Goal: Task Accomplishment & Management: Manage account settings

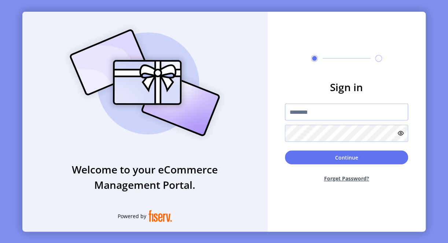
click at [319, 114] on input "text" at bounding box center [346, 112] width 123 height 17
paste input "**********"
type input "**********"
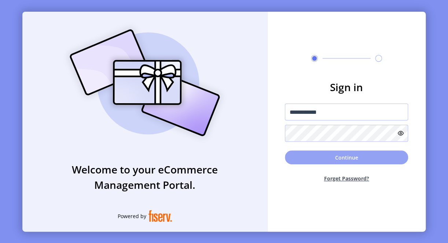
click at [294, 160] on button "Continue" at bounding box center [346, 158] width 123 height 14
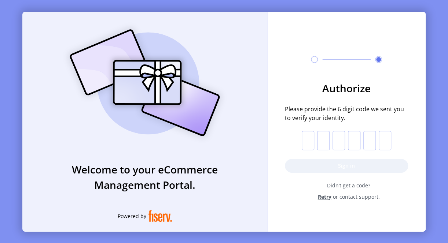
click at [310, 145] on input "text" at bounding box center [308, 140] width 12 height 19
type input "*"
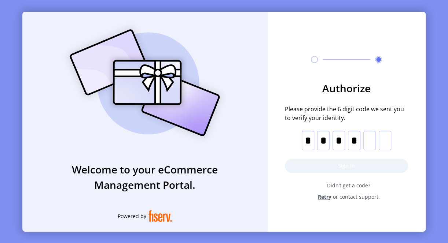
type input "*"
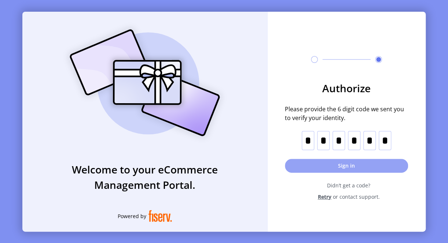
type input "*"
click at [290, 163] on button "Sign in" at bounding box center [346, 166] width 123 height 14
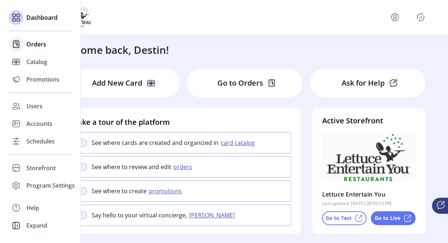
click at [33, 44] on span "Orders" at bounding box center [36, 44] width 20 height 9
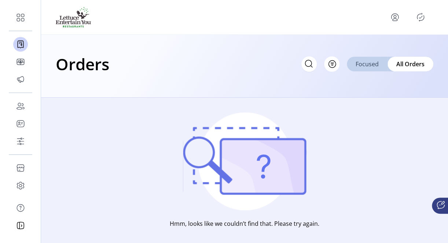
click at [362, 65] on span "Focused" at bounding box center [367, 64] width 23 height 9
click at [411, 63] on span "All Orders" at bounding box center [410, 64] width 27 height 9
